Goal: Transaction & Acquisition: Obtain resource

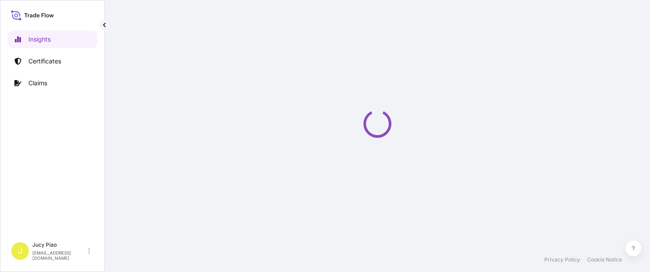
select select "2025"
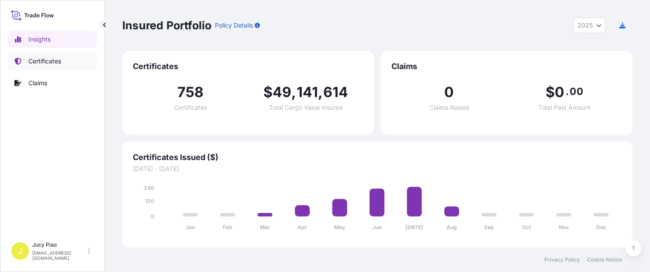
click at [40, 59] on p "Certificates" at bounding box center [44, 61] width 33 height 9
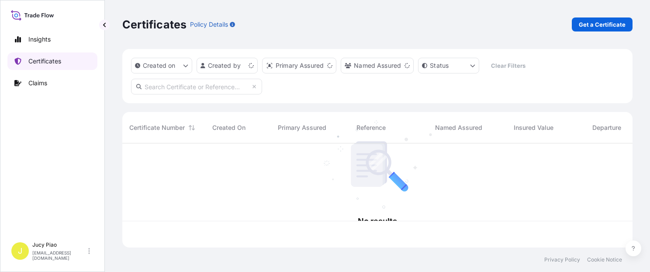
scroll to position [102, 503]
click at [51, 66] on link "Certificates" at bounding box center [52, 60] width 90 height 17
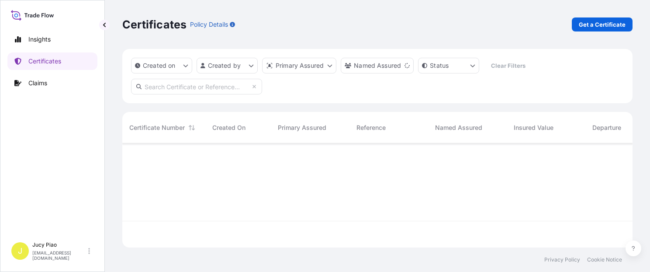
click at [605, 29] on link "Get a Certificate" at bounding box center [601, 24] width 61 height 14
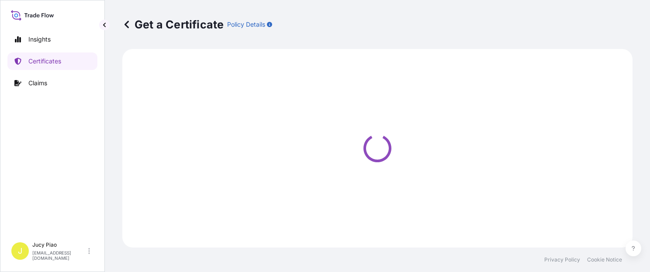
select select "Barge"
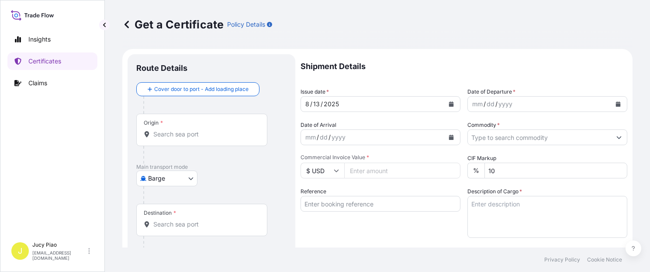
click at [175, 176] on body "Insights Certificates Claims J Jucy Piao [EMAIL_ADDRESS][DOMAIN_NAME] Get a Cer…" at bounding box center [325, 136] width 650 height 272
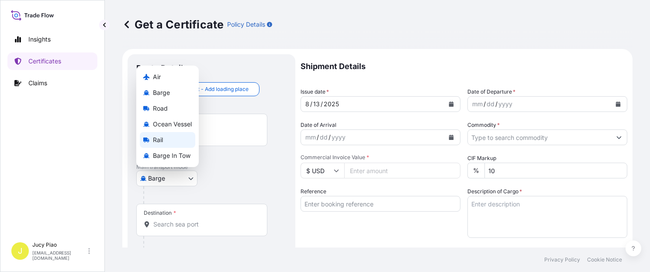
click at [185, 120] on span "Ocean Vessel" at bounding box center [172, 124] width 39 height 9
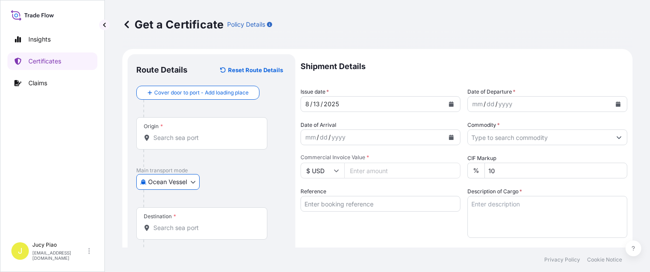
click at [349, 196] on input "Reference" at bounding box center [380, 204] width 160 height 16
click at [355, 204] on input "Reference" at bounding box center [380, 204] width 160 height 16
paste input "CSHSE0431016"
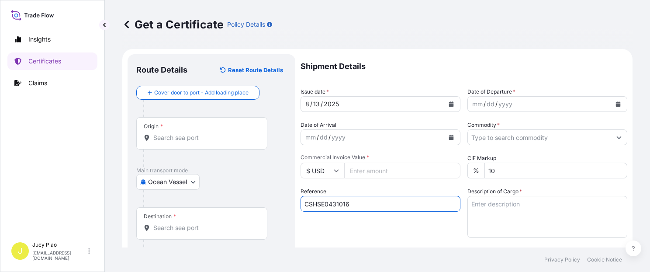
type input "CSHSE0431016"
click at [348, 239] on div "Shipment Details Issue date * [DATE] Date of Departure * mm / dd / yyyy Date of…" at bounding box center [463, 262] width 327 height 416
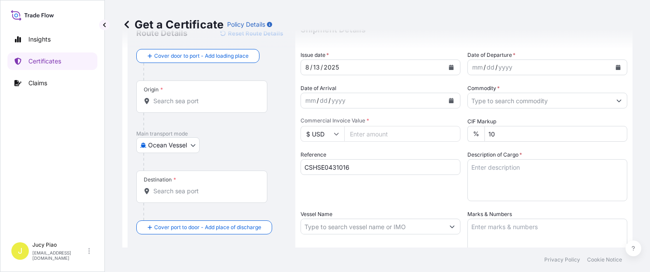
click at [345, 227] on input "Vessel Name" at bounding box center [372, 226] width 143 height 16
paste input "MILD PEONY"
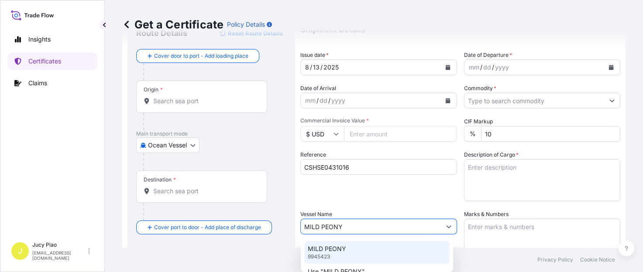
click at [348, 252] on div "MILD PEONY 9945423" at bounding box center [376, 252] width 145 height 23
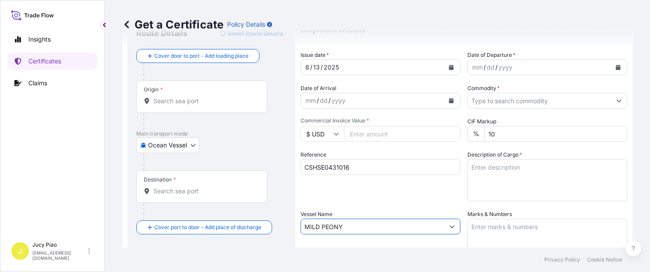
type input "MILD PEONY"
click at [192, 101] on input "Origin *" at bounding box center [204, 100] width 103 height 9
paste input "[GEOGRAPHIC_DATA]"
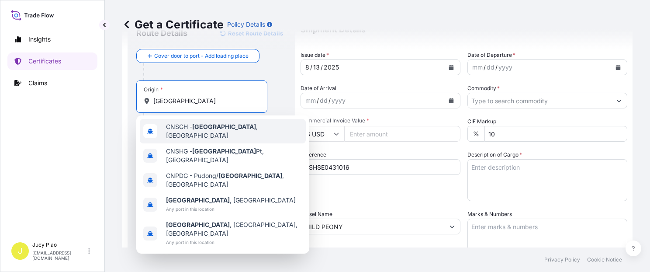
click at [192, 132] on span "CNSGH - [GEOGRAPHIC_DATA] , [GEOGRAPHIC_DATA]" at bounding box center [234, 130] width 136 height 17
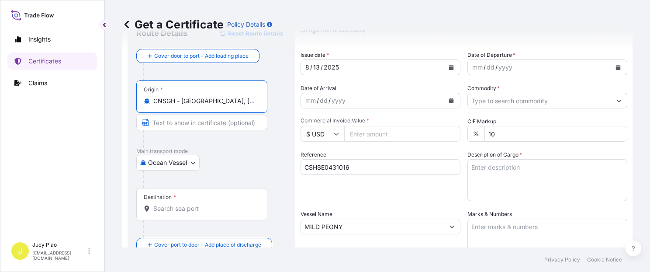
drag, startPoint x: 182, startPoint y: 102, endPoint x: 254, endPoint y: 100, distance: 72.1
click at [254, 100] on input "CNSGH - [GEOGRAPHIC_DATA], [GEOGRAPHIC_DATA]" at bounding box center [204, 100] width 103 height 9
type input "CNSGH - [GEOGRAPHIC_DATA], [GEOGRAPHIC_DATA]"
click at [210, 121] on input "Text to appear on certificate" at bounding box center [201, 122] width 131 height 16
paste input "[GEOGRAPHIC_DATA], [GEOGRAPHIC_DATA]"
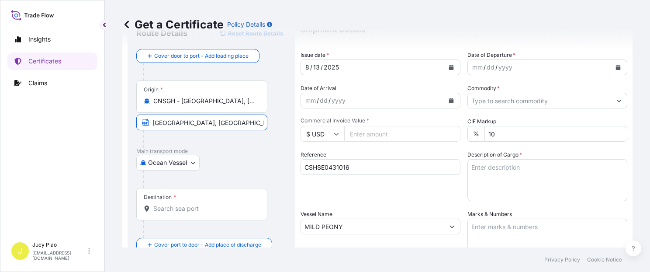
type input "[GEOGRAPHIC_DATA], [GEOGRAPHIC_DATA]"
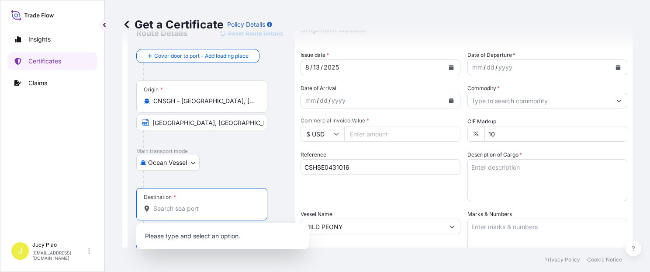
click at [208, 206] on input "Destination *" at bounding box center [204, 208] width 103 height 9
paste input "[GEOGRAPHIC_DATA]"
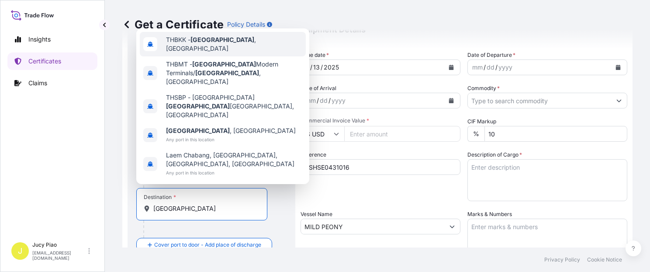
click at [213, 56] on div "THBKK - [GEOGRAPHIC_DATA] , [GEOGRAPHIC_DATA]" at bounding box center [223, 44] width 166 height 24
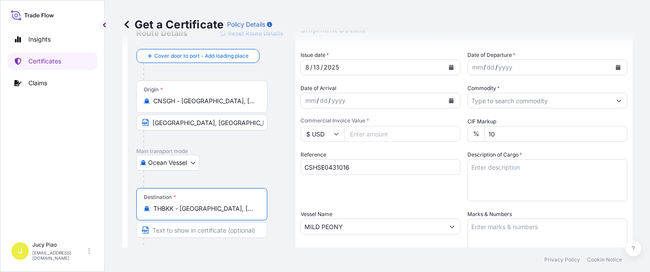
drag, startPoint x: 183, startPoint y: 210, endPoint x: 257, endPoint y: 214, distance: 73.5
click at [256, 212] on div "THBKK - [GEOGRAPHIC_DATA], [GEOGRAPHIC_DATA]" at bounding box center [202, 208] width 116 height 9
type input "THBKK - [GEOGRAPHIC_DATA], [GEOGRAPHIC_DATA]"
click at [202, 230] on input "Text to appear on certificate" at bounding box center [201, 230] width 131 height 16
paste input "[GEOGRAPHIC_DATA], [GEOGRAPHIC_DATA]"
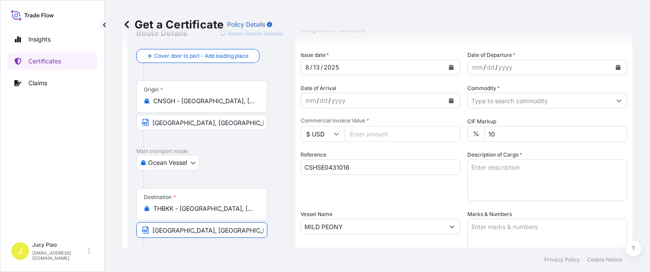
type input "[GEOGRAPHIC_DATA], [GEOGRAPHIC_DATA]"
click at [257, 169] on div "Ocean Vessel Air Barge Road Ocean Vessel Rail Barge in [GEOGRAPHIC_DATA]" at bounding box center [211, 163] width 150 height 16
click at [477, 65] on div "mm" at bounding box center [477, 67] width 12 height 10
click at [475, 66] on div "mm" at bounding box center [477, 67] width 12 height 10
click at [496, 99] on input "Commodity *" at bounding box center [539, 101] width 143 height 16
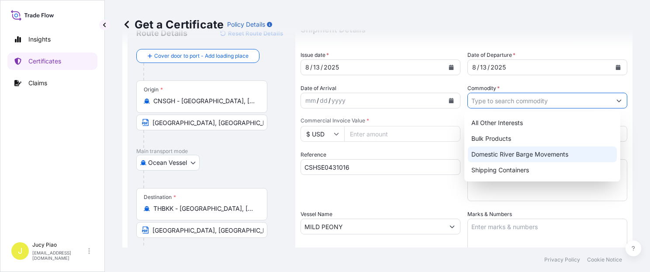
click at [494, 169] on div "Shipping Containers" at bounding box center [542, 170] width 149 height 16
type input "Shipping Containers"
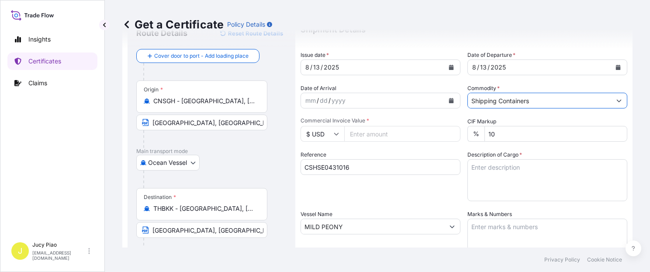
click at [377, 134] on input "Commercial Invoice Value *" at bounding box center [402, 134] width 116 height 16
type input "6700"
click at [498, 186] on textarea "Description of Cargo *" at bounding box center [547, 180] width 160 height 42
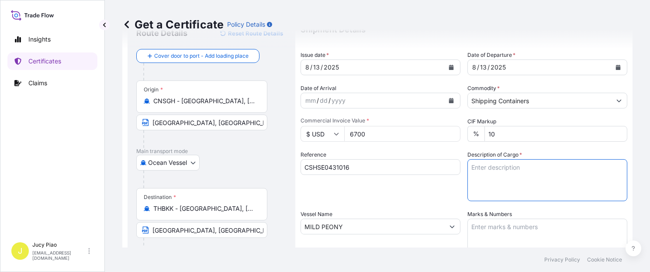
paste textarea "MERQUAT(TM) 3330PR POLYMER, 1H1 PLASTIC DRU"
paste textarea "3 PALLETS (10 DRUMS)"
type textarea "MERQUAT(TM) 3330PR POLYMER, 1H1 PLASTIC DRU 3 PALLETS (10 DRUMS)"
click at [493, 236] on textarea "Marks & Numbers" at bounding box center [547, 240] width 160 height 44
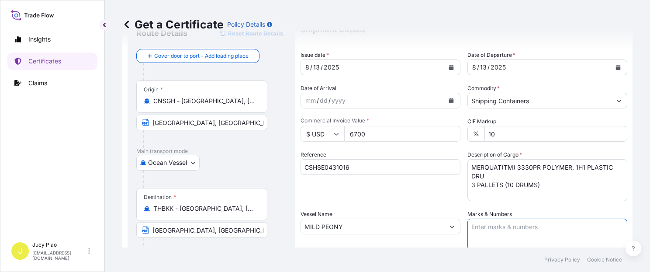
paste textarea "CHEMICO INTER CORPORATION"
paste textarea "CO LTD"
paste textarea "PO PO-2025-07-1199 [GEOGRAPHIC_DATA]"
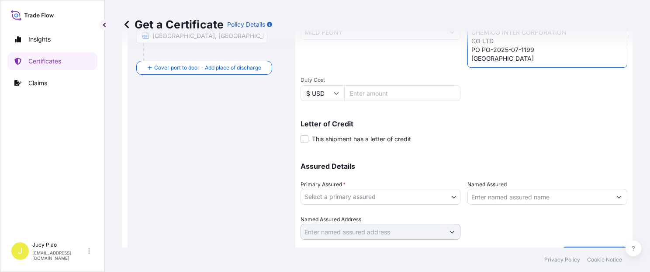
scroll to position [247, 0]
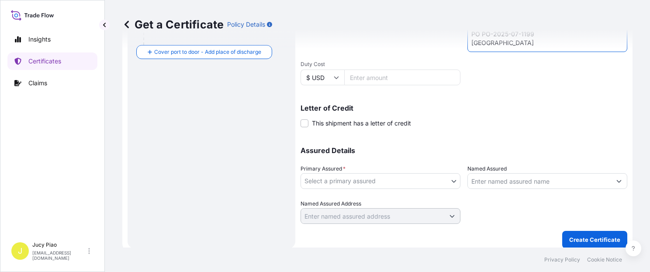
type textarea "CHEMICO INTER CORPORATION CO LTD PO PO-2025-07-1199 [GEOGRAPHIC_DATA]"
click at [395, 187] on body "Insights Certificates Claims J Jucy Piao [EMAIL_ADDRESS][DOMAIN_NAME] Get a Cer…" at bounding box center [325, 136] width 650 height 272
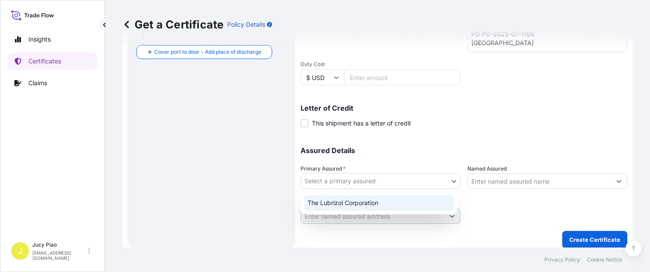
click at [343, 210] on div "The Lubrizol Corporation" at bounding box center [378, 203] width 149 height 16
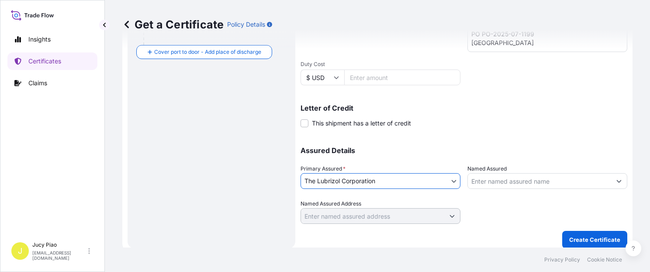
click at [519, 181] on input "Named Assured" at bounding box center [539, 181] width 143 height 16
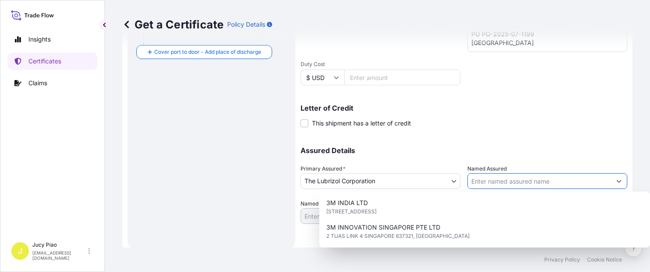
click at [519, 181] on input "Named Assured" at bounding box center [539, 181] width 143 height 16
paste input "CHEMICO INTER CORPORATION CO LTD"
type input "CHEMICO INTER CORPORATION CO LTD"
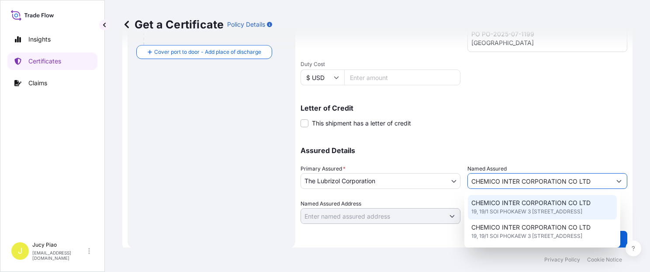
click at [526, 209] on span "19, 19/1 SOI PHOKAEW 3 [STREET_ADDRESS]" at bounding box center [526, 211] width 111 height 9
type input "19, 19/1 SOI PHOKAEW 3 YAK 19 KLONGCHAN, [GEOGRAPHIC_DATA]"
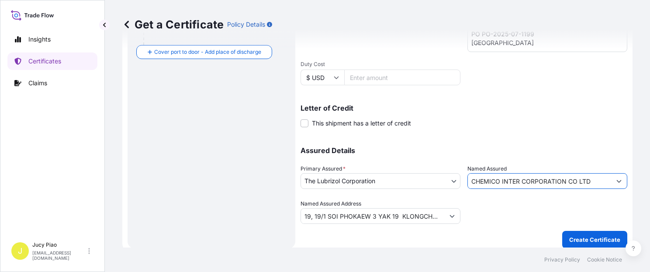
type input "CHEMICO INTER CORPORATION CO LTD"
drag, startPoint x: 498, startPoint y: 230, endPoint x: 571, endPoint y: 243, distance: 74.0
click at [499, 230] on div "Get a Certificate Policy Details Route Details Reset Route Details Cover door t…" at bounding box center [377, 123] width 545 height 247
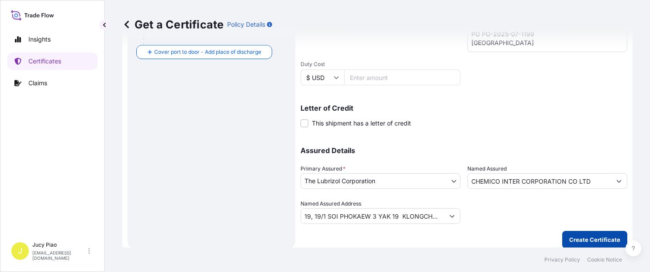
click at [575, 243] on button "Create Certificate" at bounding box center [594, 239] width 65 height 17
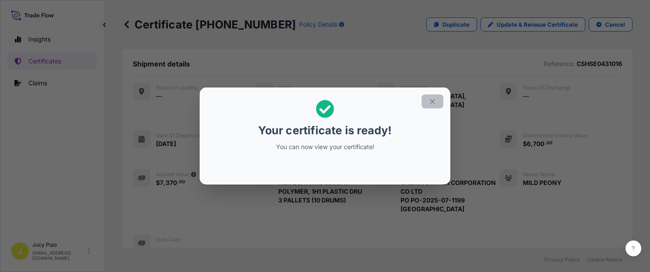
click at [430, 99] on icon "button" at bounding box center [432, 101] width 8 height 8
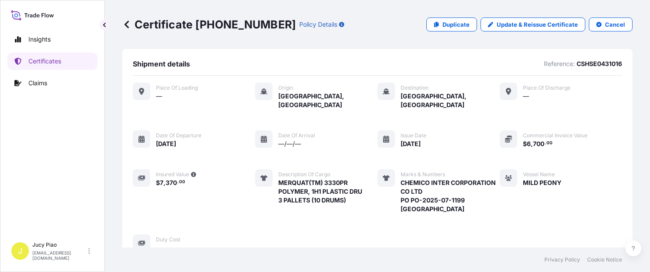
click at [477, 182] on span "CHEMICO INTER CORPORATION CO LTD PO PO-2025-07-1199 [GEOGRAPHIC_DATA]" at bounding box center [447, 195] width 95 height 35
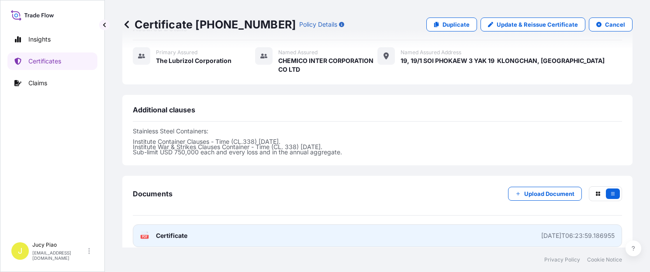
click at [460, 224] on link "PDF Certificate [DATE]T06:23:59.186955" at bounding box center [377, 235] width 489 height 23
